Goal: Check status: Check status

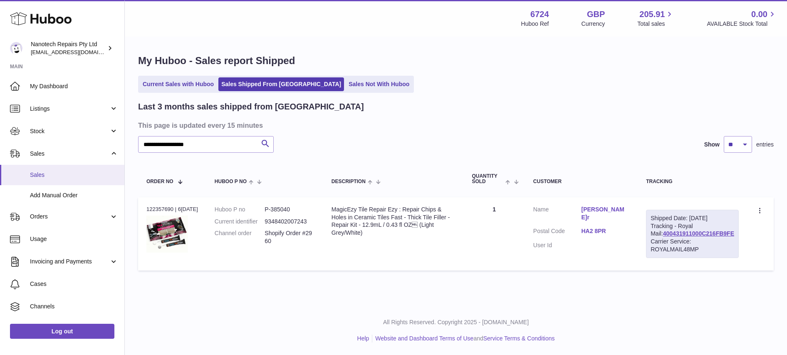
click at [48, 175] on span "Sales" at bounding box center [74, 175] width 88 height 8
click at [249, 83] on link "Sales Shipped From Huboo" at bounding box center [281, 84] width 126 height 14
click at [162, 87] on link "Current Sales with Huboo" at bounding box center [178, 84] width 77 height 14
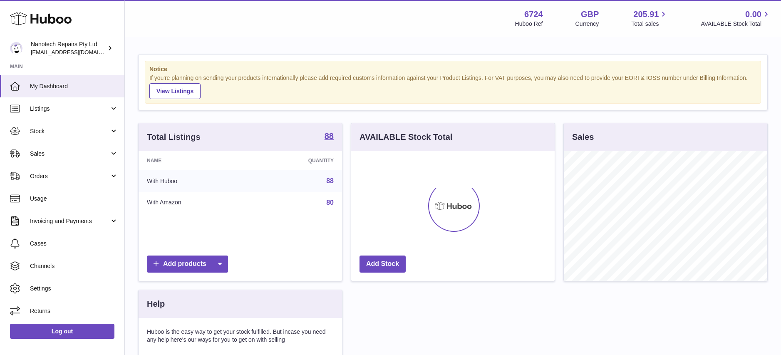
scroll to position [130, 203]
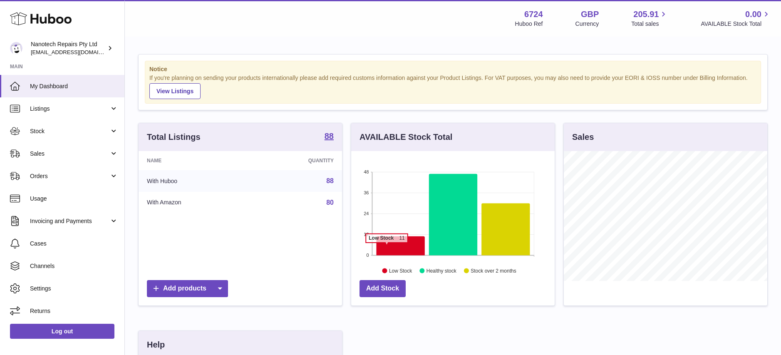
click at [387, 247] on icon at bounding box center [400, 245] width 48 height 19
click at [410, 250] on icon at bounding box center [400, 245] width 48 height 19
